Goal: Browse casually

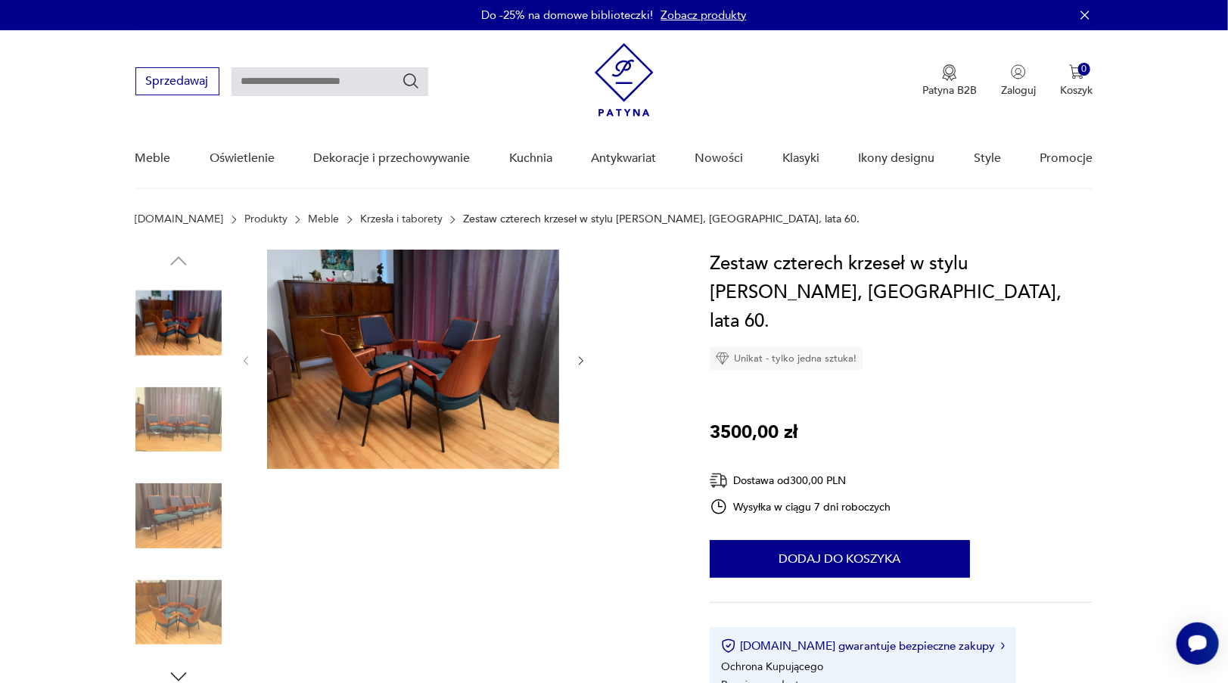
click at [180, 496] on img at bounding box center [178, 516] width 86 height 86
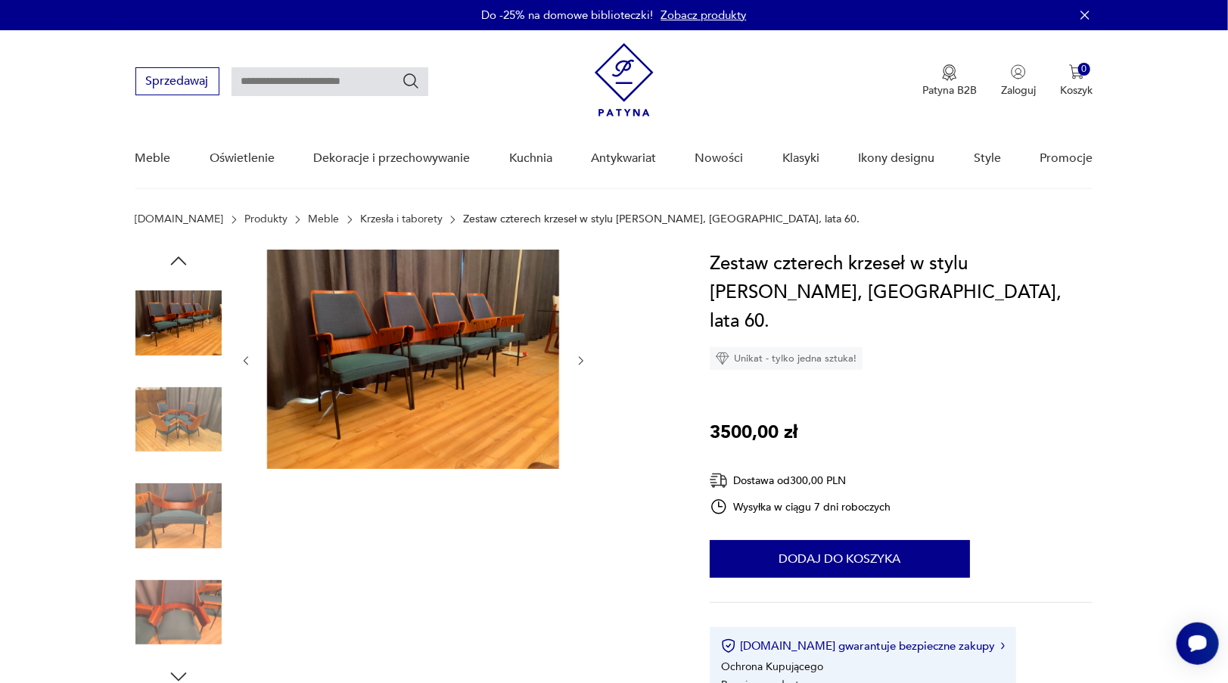
click at [180, 496] on img at bounding box center [178, 516] width 86 height 86
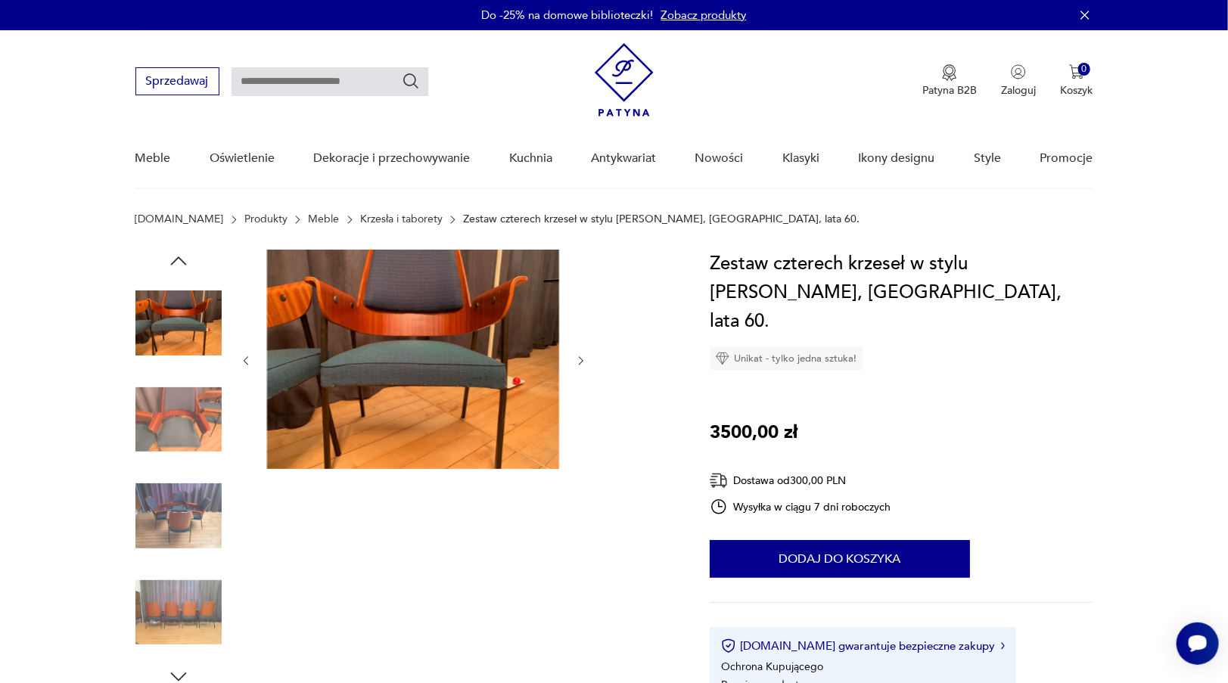
click at [180, 496] on img at bounding box center [178, 516] width 86 height 86
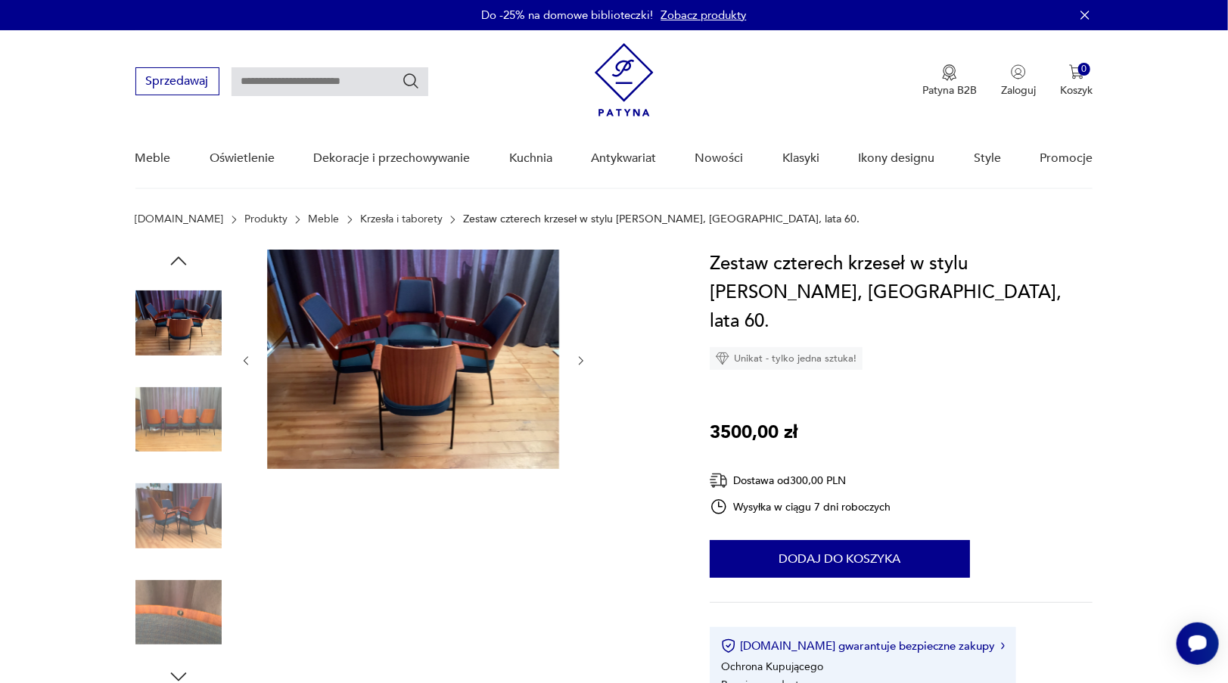
click at [180, 496] on img at bounding box center [178, 516] width 86 height 86
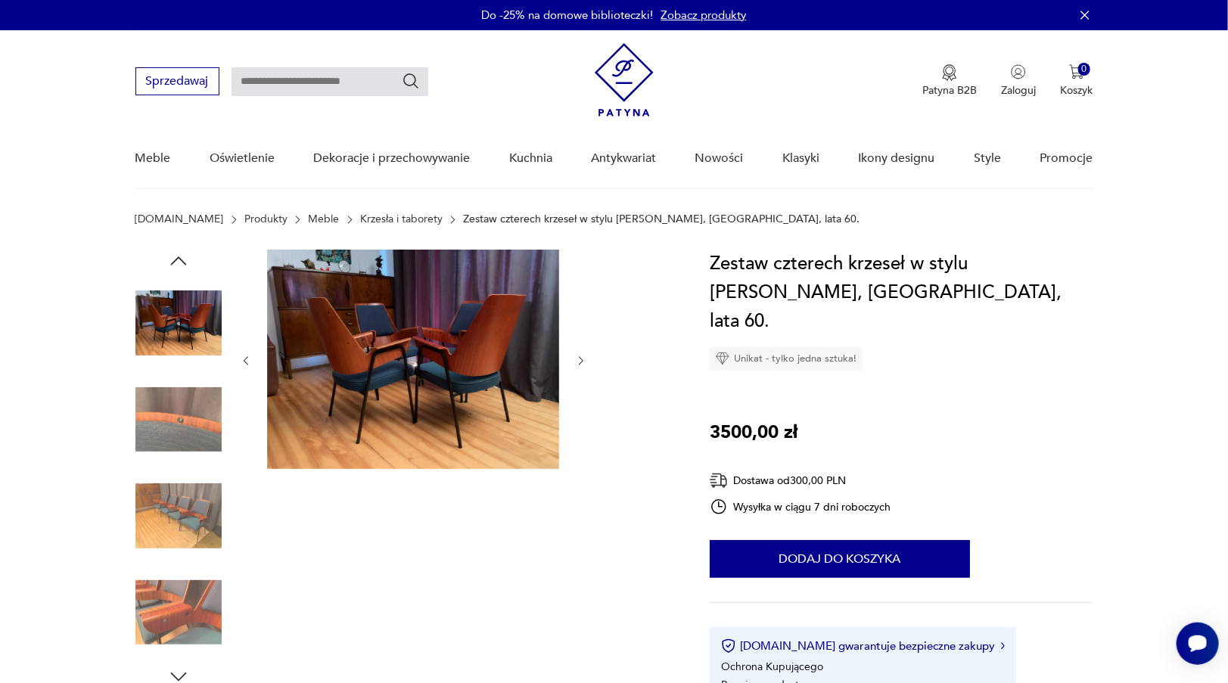
click at [180, 496] on img at bounding box center [178, 516] width 86 height 86
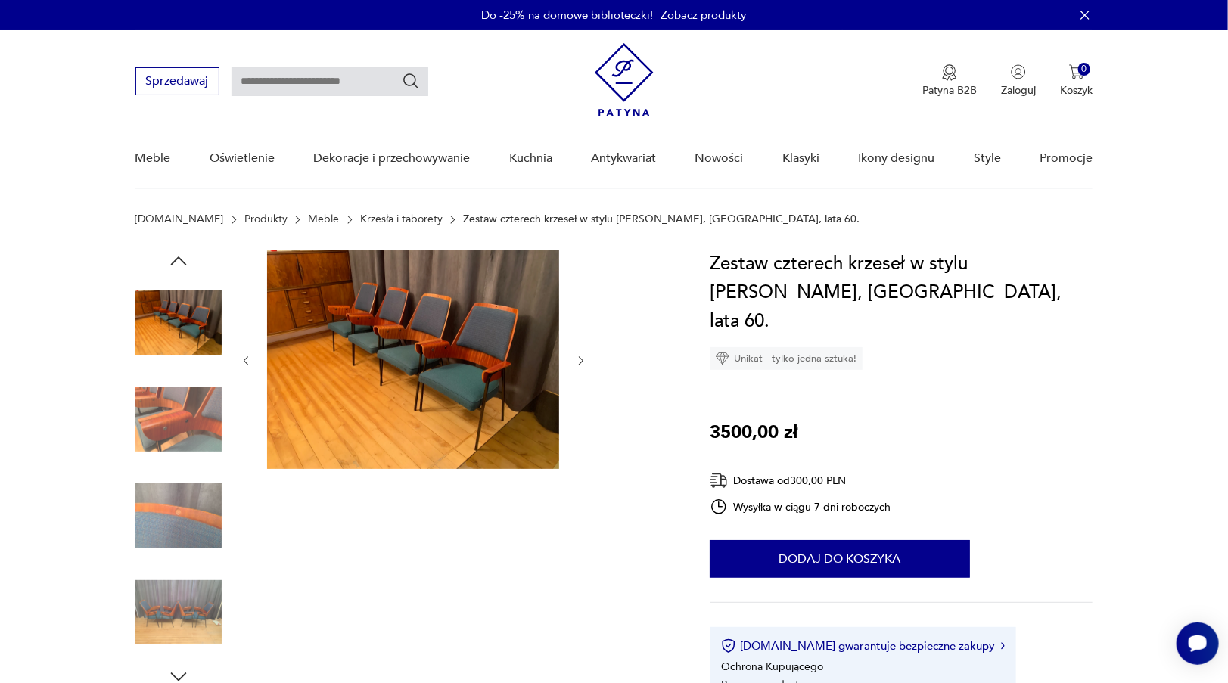
click at [180, 496] on img at bounding box center [178, 516] width 86 height 86
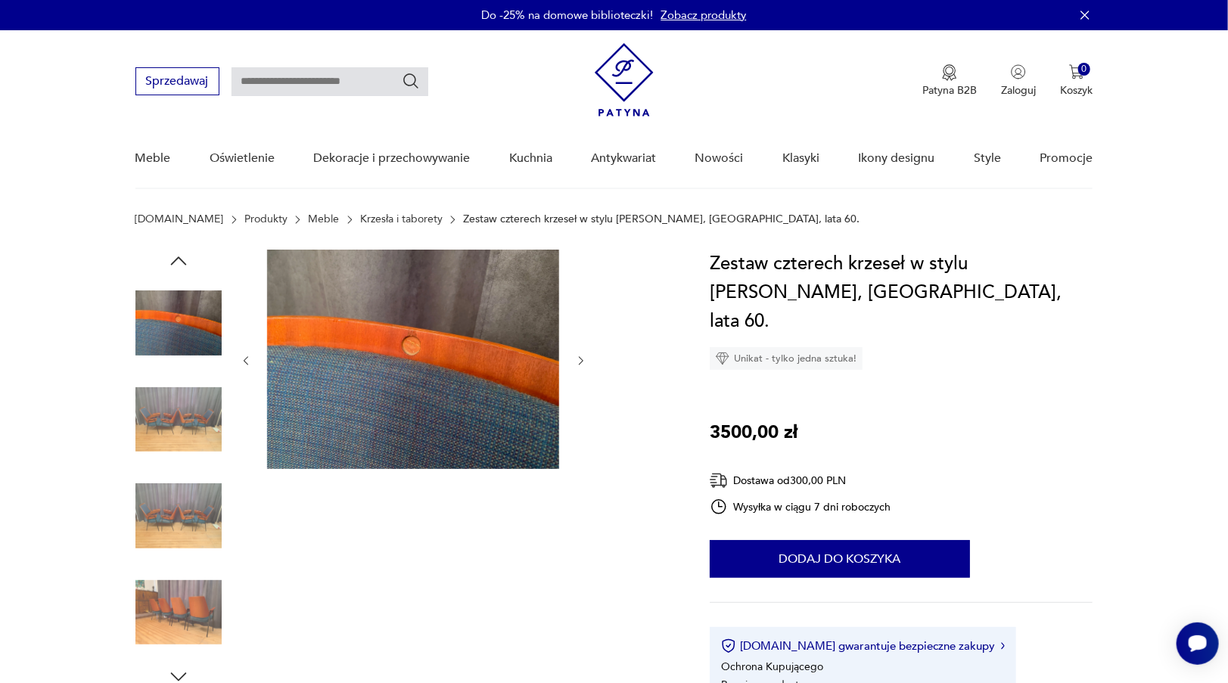
click at [180, 496] on img at bounding box center [178, 516] width 86 height 86
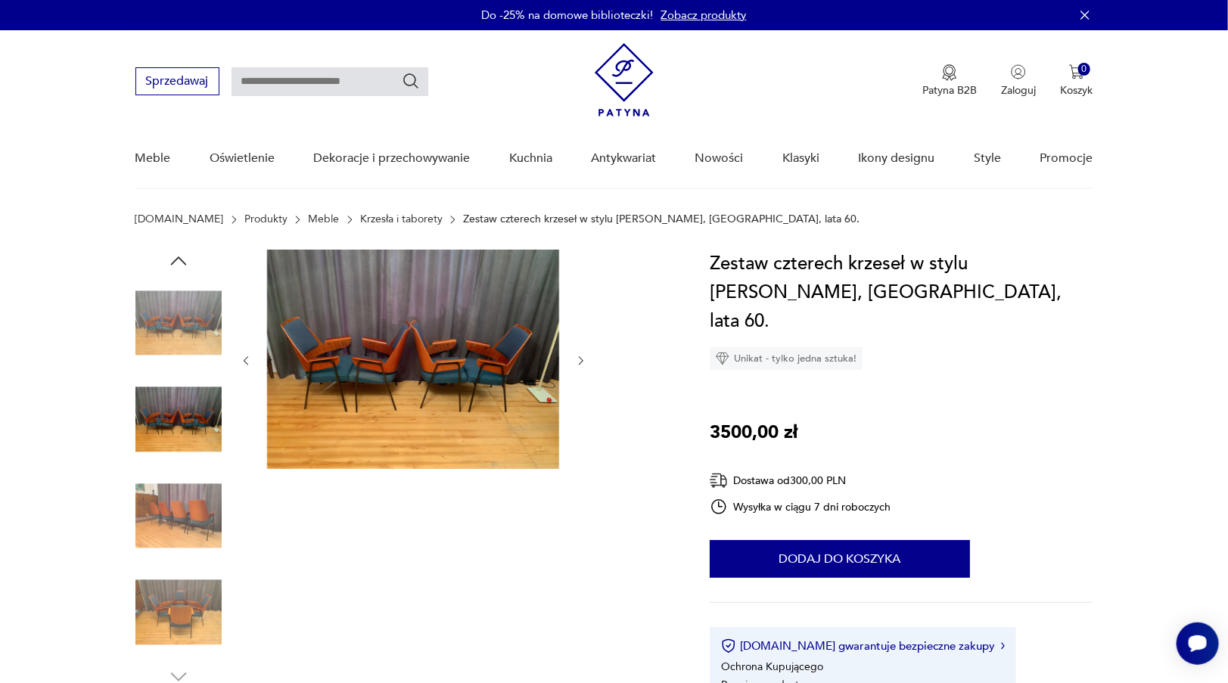
click at [180, 496] on img at bounding box center [178, 516] width 86 height 86
